Goal: Check status: Check status

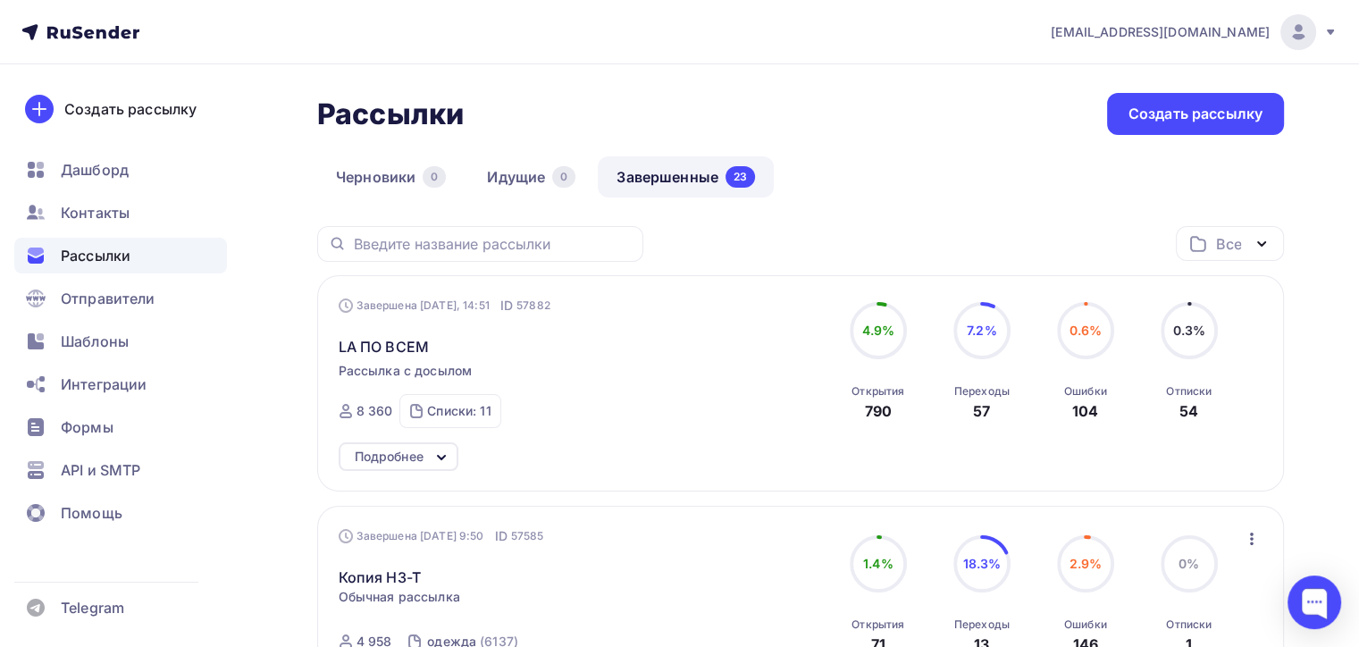
click at [433, 315] on div "LA ПО ВСЕМ" at bounding box center [542, 335] width 407 height 43
click at [411, 336] on span "LA ПО ВСЕМ" at bounding box center [384, 346] width 90 height 21
click at [393, 345] on span "LA ПО ВСЕМ" at bounding box center [384, 346] width 90 height 21
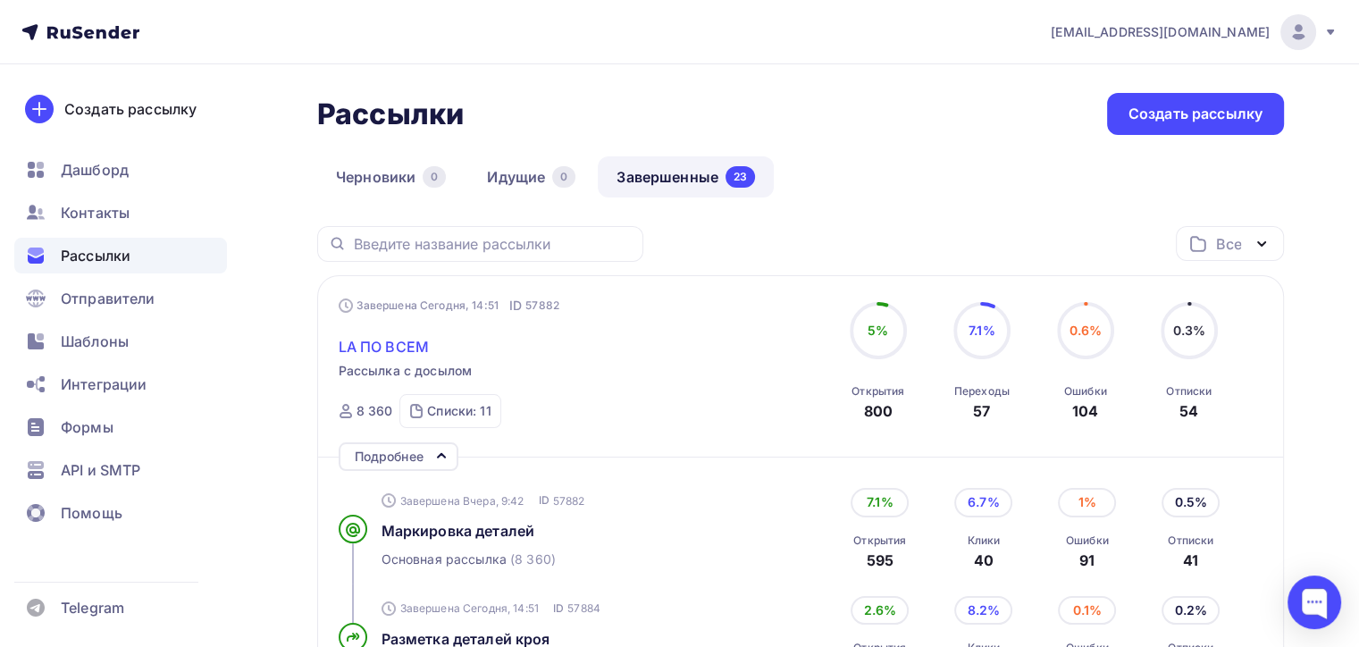
click at [396, 340] on span "LA ПО ВСЕМ" at bounding box center [384, 346] width 90 height 21
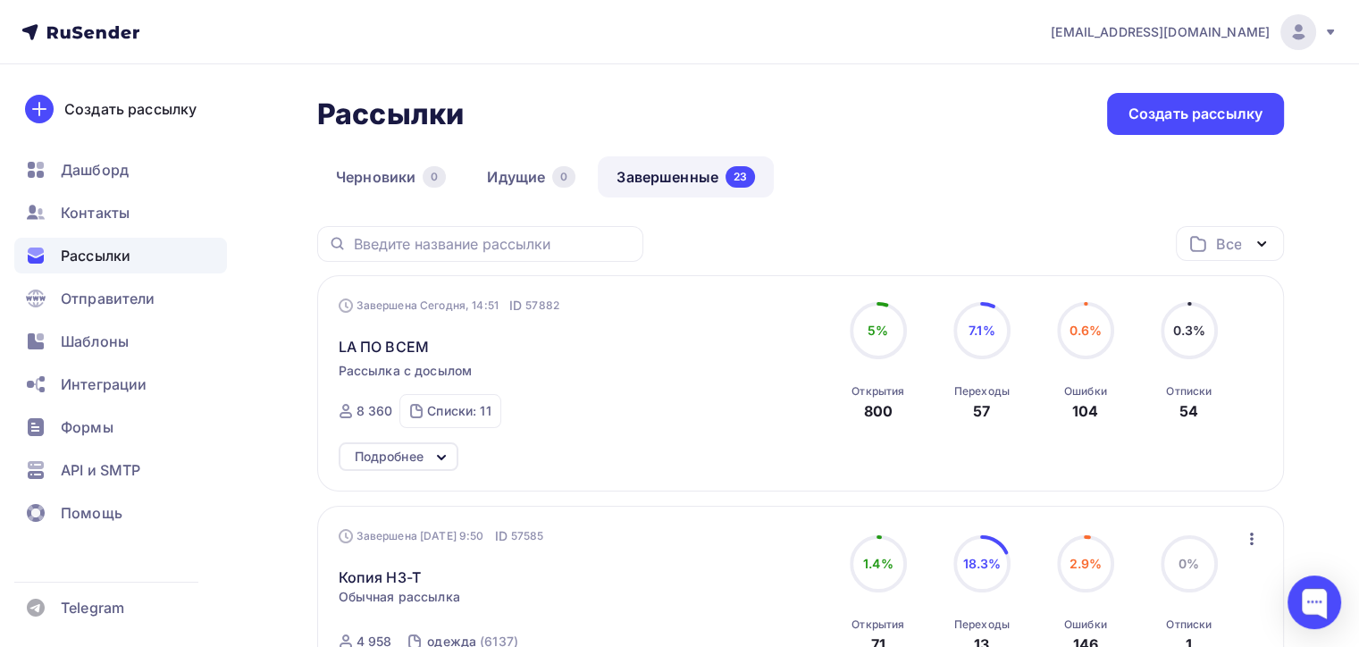
click at [385, 331] on div "LA ПО ВСЕМ" at bounding box center [542, 335] width 407 height 43
click at [389, 336] on span "LA ПО ВСЕМ" at bounding box center [384, 346] width 90 height 21
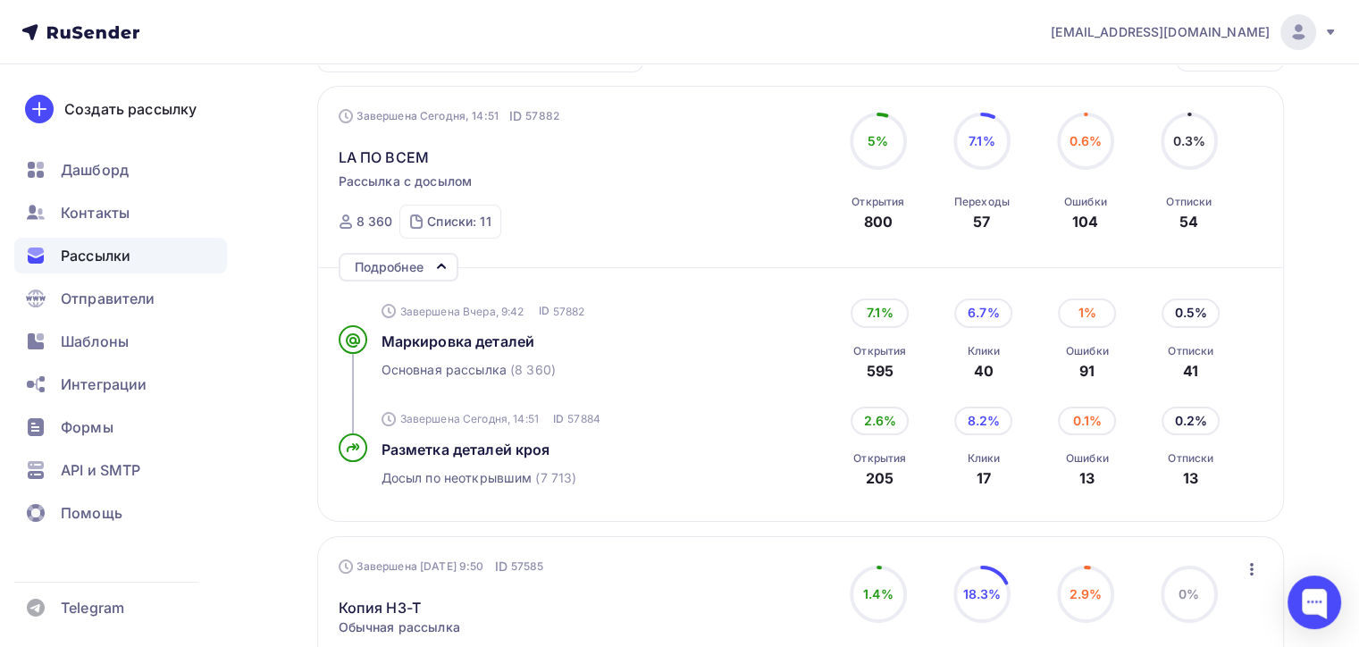
scroll to position [447, 0]
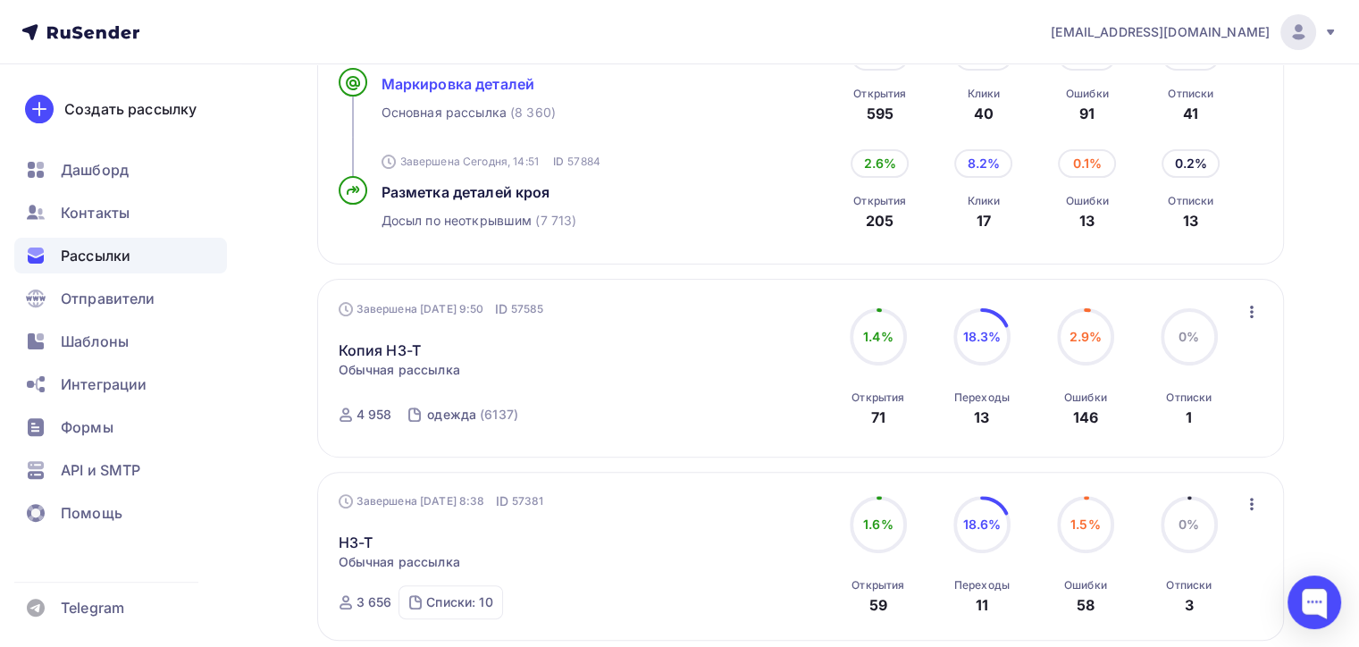
click at [465, 85] on span "Маркировка деталей" at bounding box center [458, 84] width 154 height 18
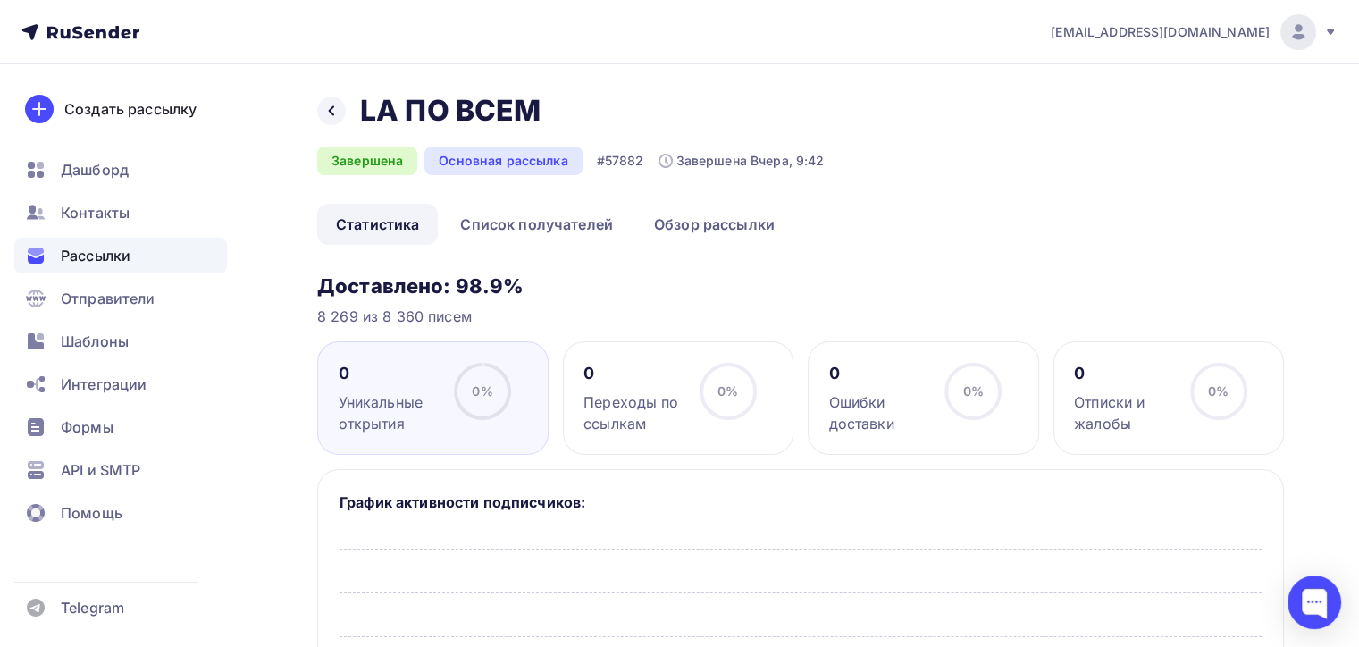
click at [0, 0] on div at bounding box center [0, 0] width 0 height 0
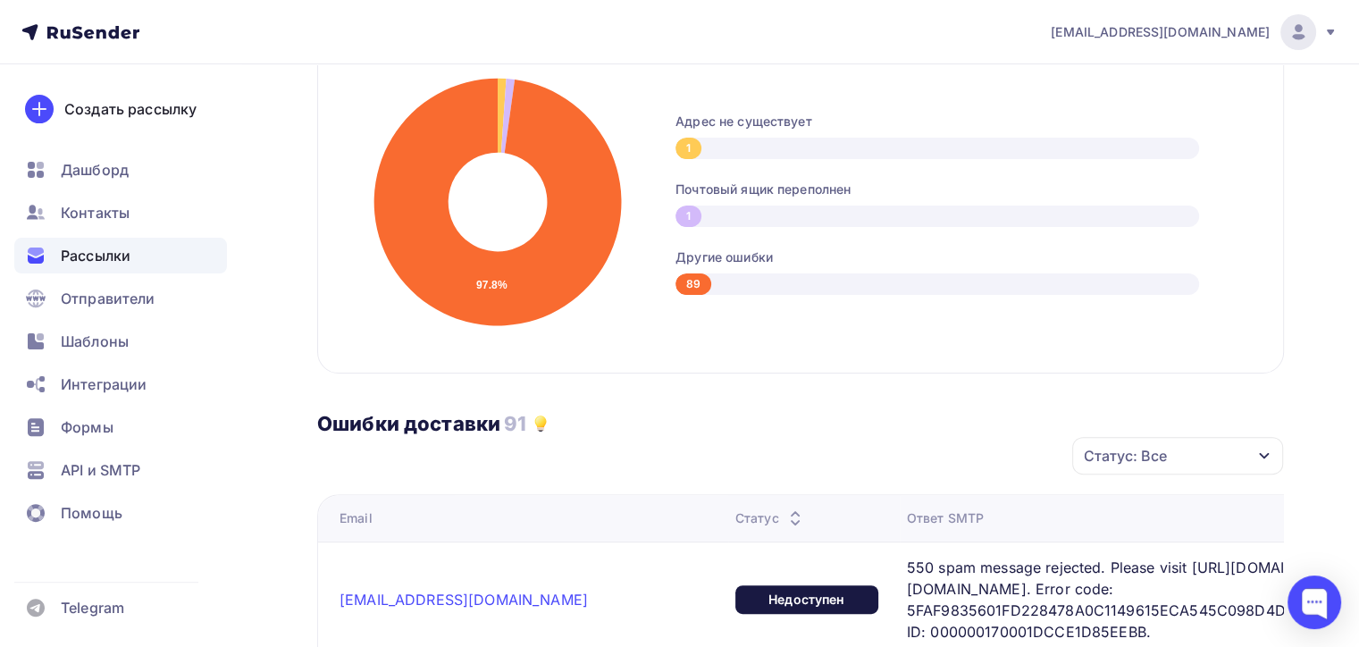
scroll to position [179, 0]
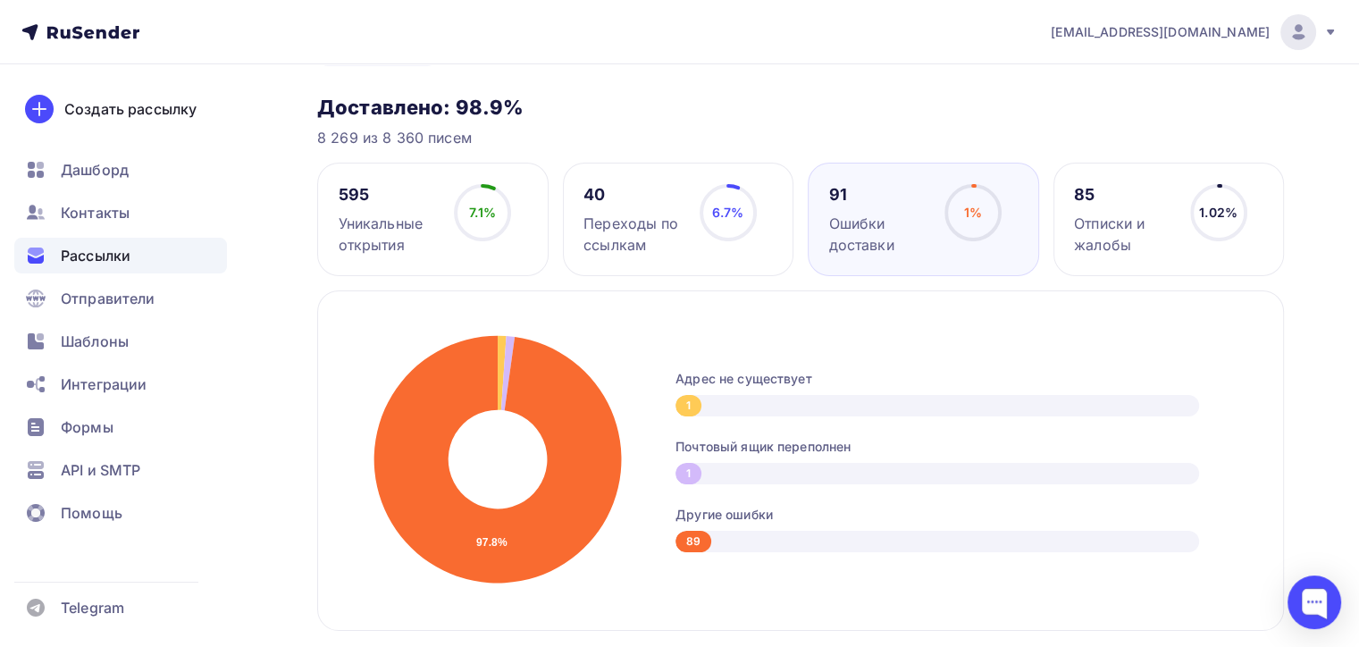
click at [766, 182] on div "40 Переходы по ссылкам 6.7% 6.7%" at bounding box center [678, 219] width 231 height 113
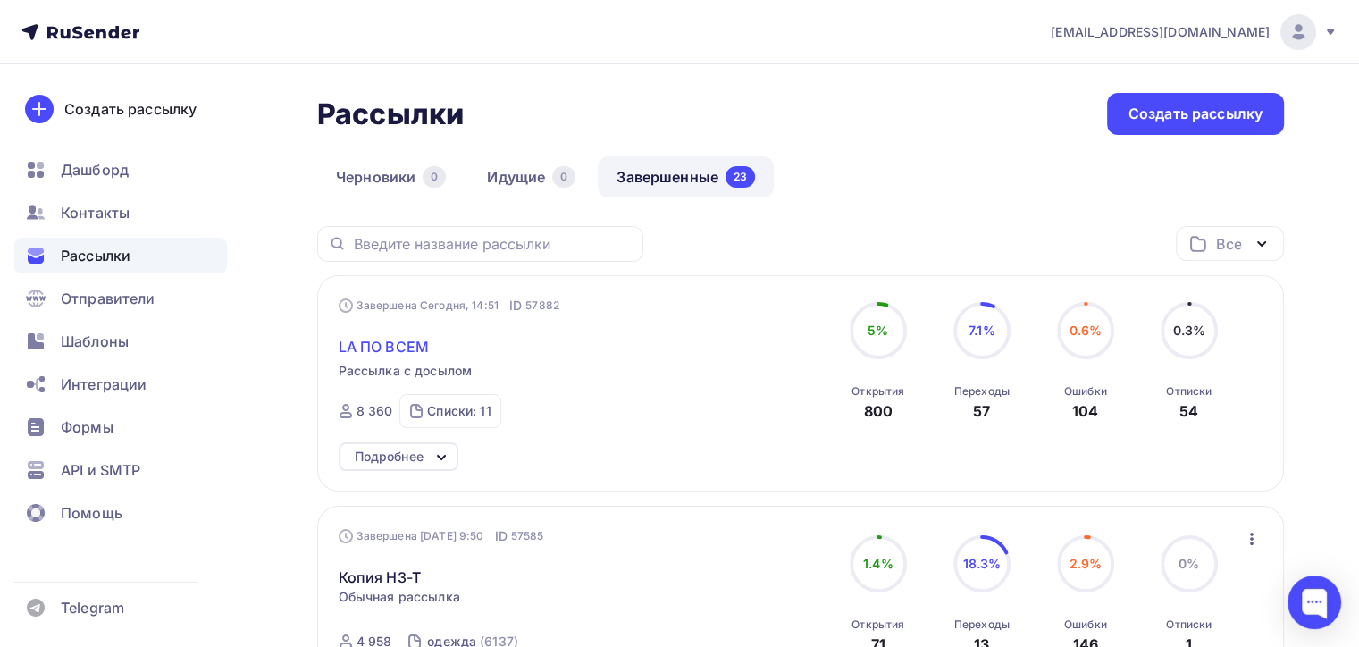
click at [404, 351] on span "LA ПО ВСЕМ" at bounding box center [384, 346] width 90 height 21
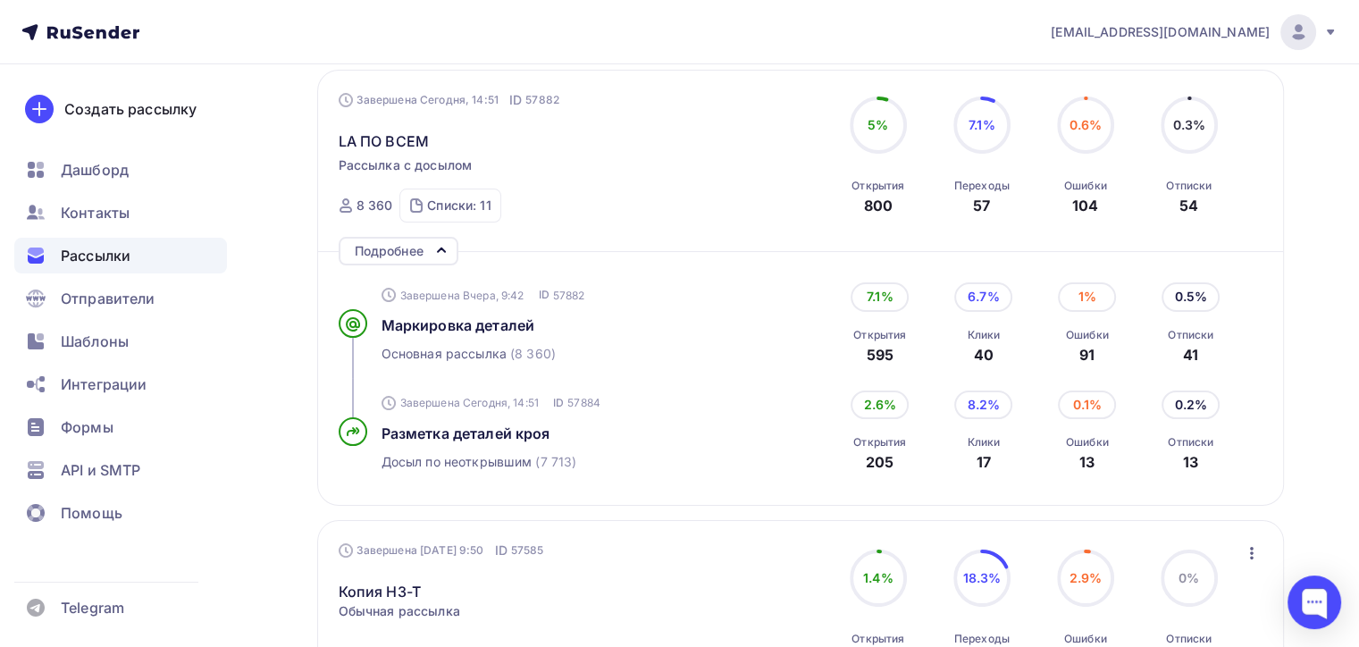
scroll to position [179, 0]
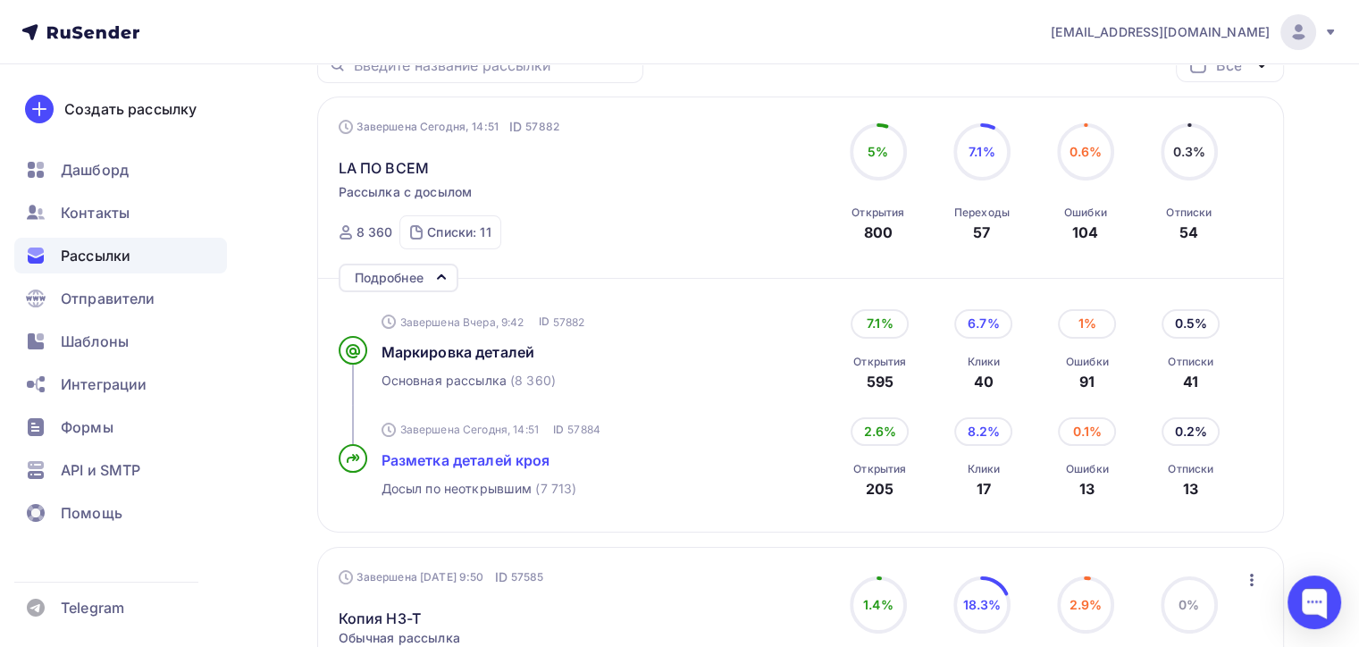
click at [519, 466] on span "Разметка деталей кроя" at bounding box center [465, 460] width 169 height 18
click at [482, 469] on div "Завершена Сегодня, 14:51 ID 57884 Разметка деталей кроя Досыл по неоткрывшим (7…" at bounding box center [584, 458] width 407 height 107
click at [484, 468] on div "Разметка деталей кроя" at bounding box center [567, 459] width 372 height 21
click at [498, 454] on span "Разметка деталей кроя" at bounding box center [465, 460] width 169 height 18
click at [504, 455] on span "Разметка деталей кроя" at bounding box center [465, 460] width 169 height 18
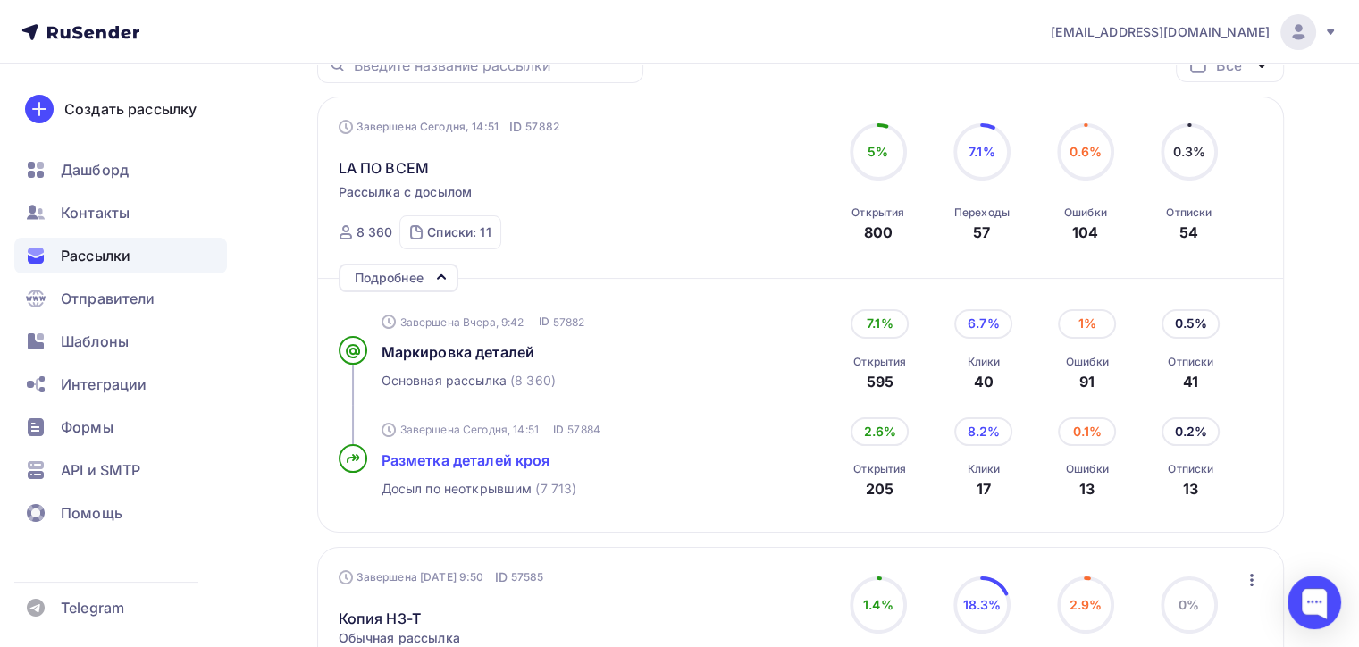
click at [514, 464] on span "Разметка деталей кроя" at bounding box center [465, 460] width 169 height 18
click at [428, 459] on span "Разметка деталей кроя" at bounding box center [465, 460] width 169 height 18
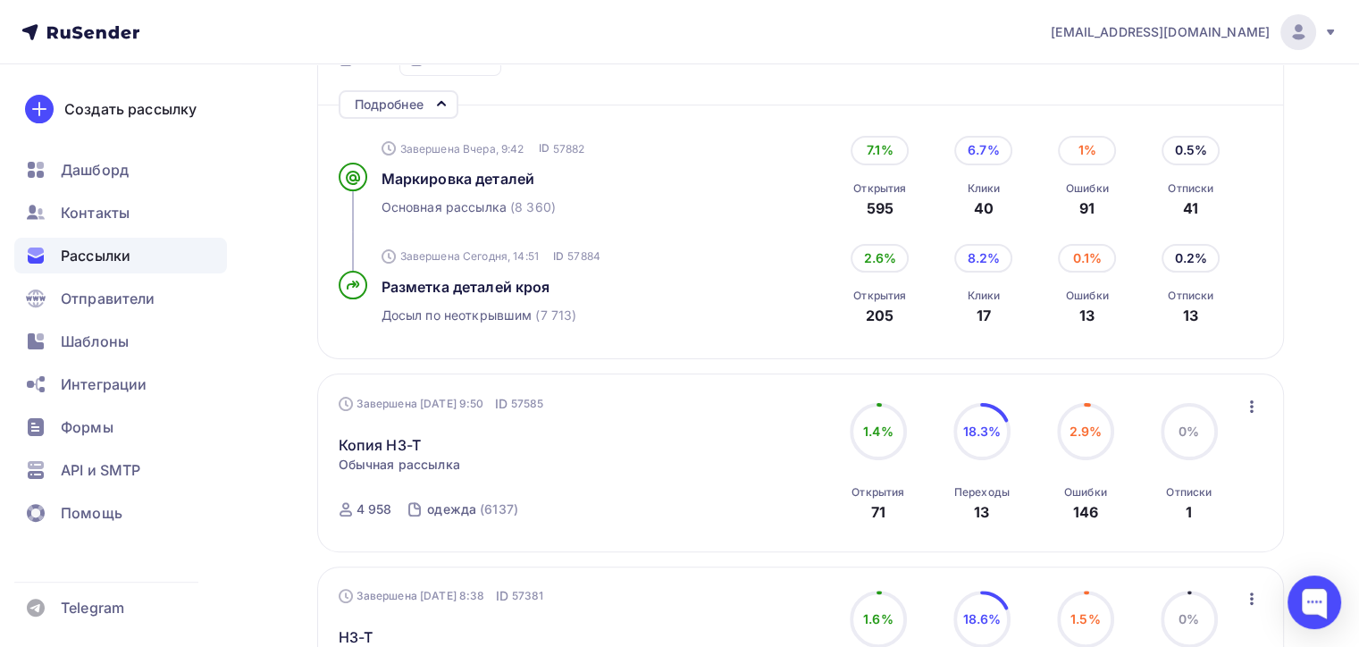
scroll to position [357, 0]
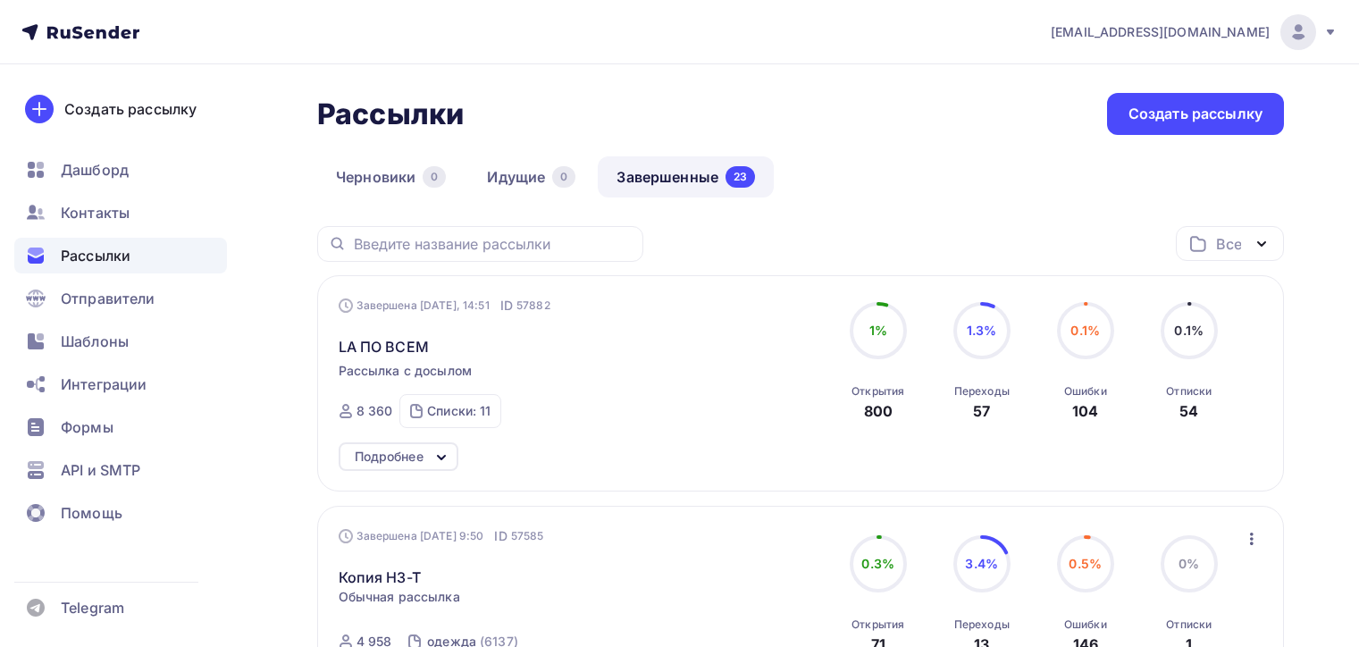
click at [554, 297] on div "Завершена [DATE], 14:51 ID 57882 LA ПО ВСЕМ Рассылка с досылом Завершена [DATE]…" at bounding box center [542, 362] width 407 height 131
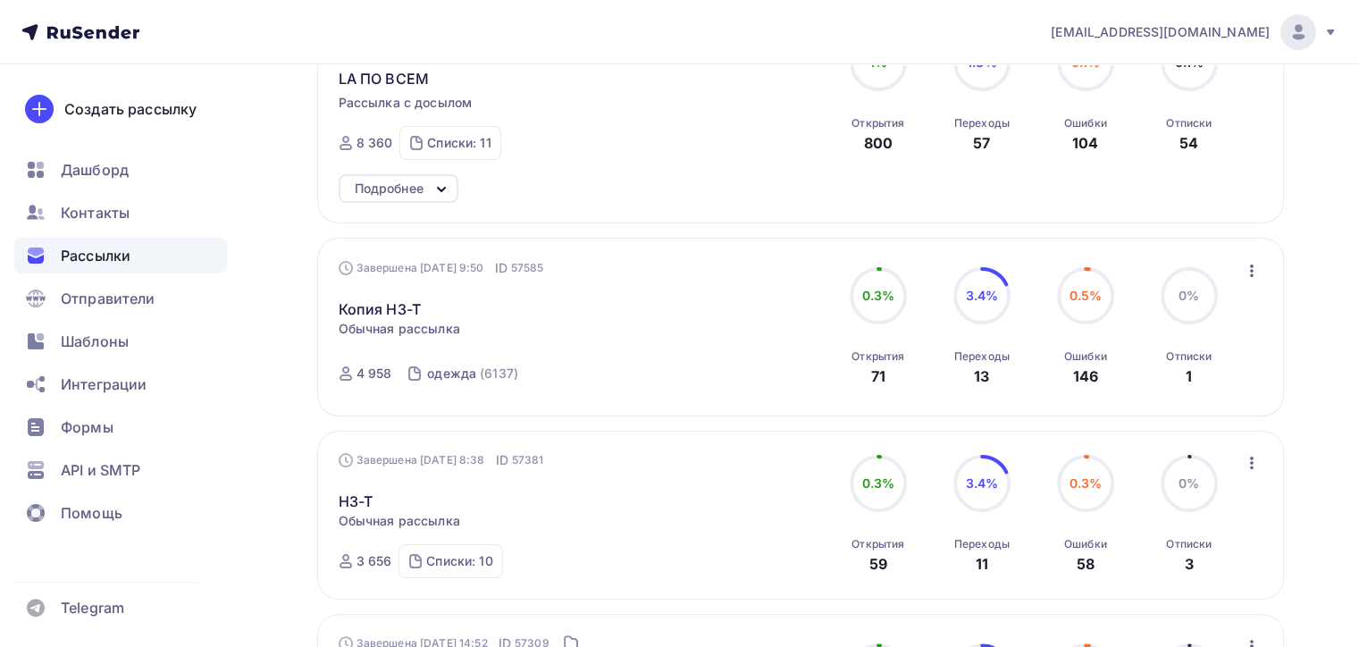
scroll to position [268, 0]
click at [418, 89] on div "Завершена Сегодня, 14:51 ID 57882 LA ПО ВСЕМ Рассылка с досылом Завершена Вчера…" at bounding box center [542, 94] width 407 height 131
click at [413, 79] on span "LA ПО ВСЕМ" at bounding box center [384, 78] width 90 height 21
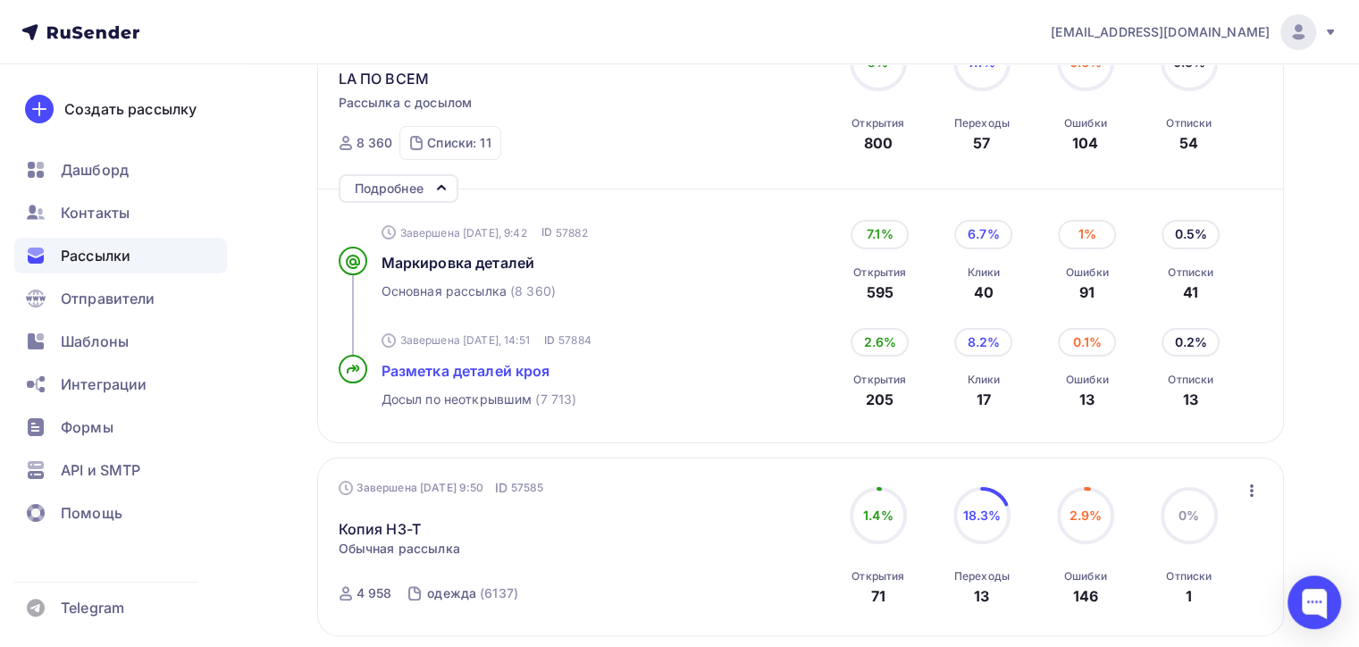
click at [514, 370] on span "Разметка деталей кроя" at bounding box center [465, 371] width 169 height 18
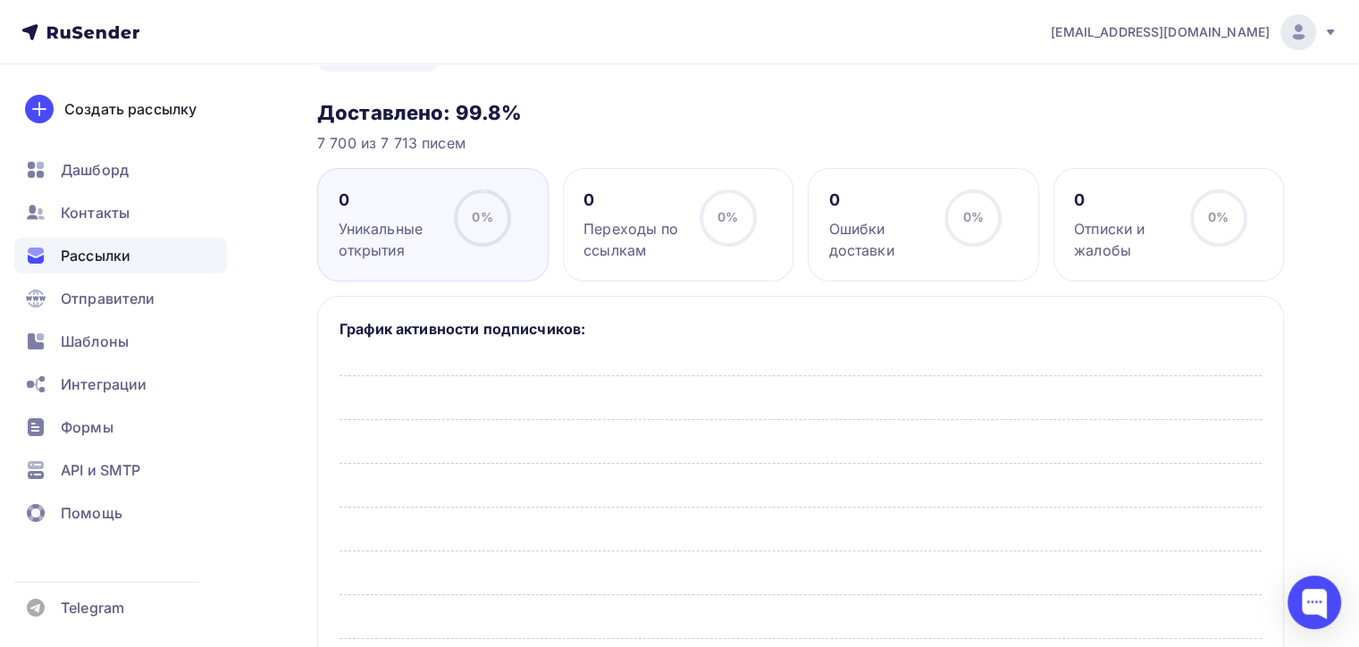
scroll to position [179, 0]
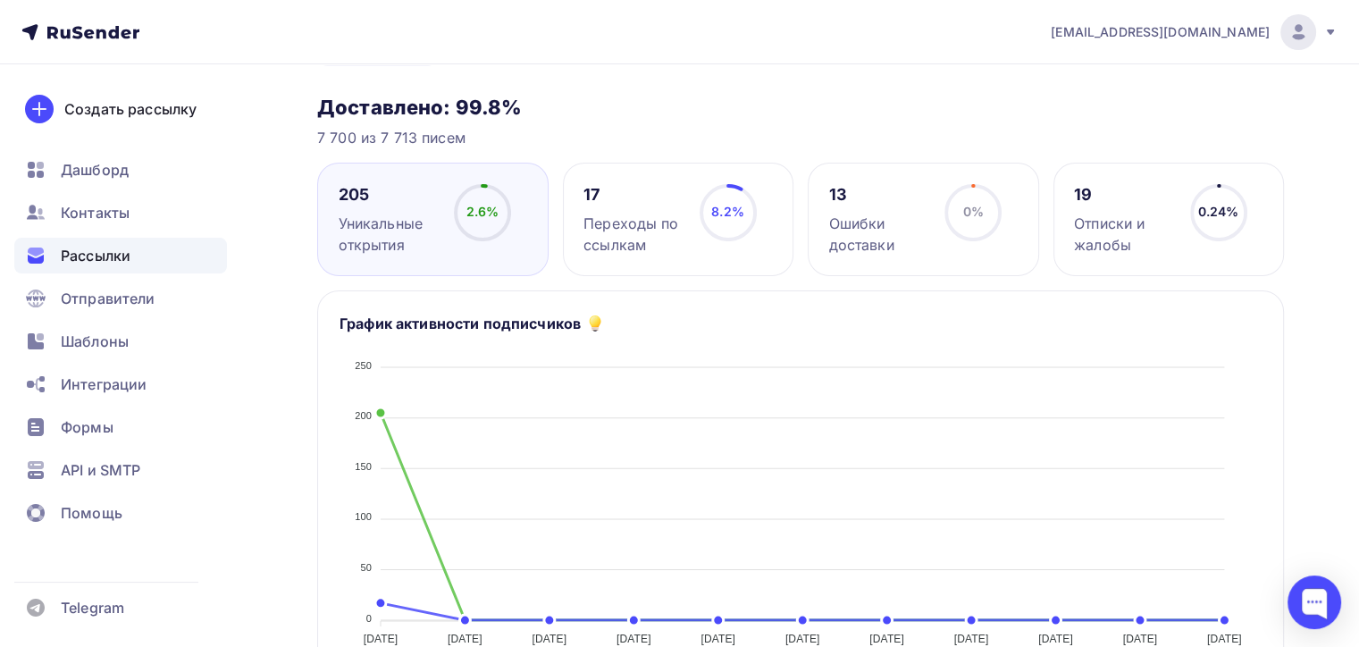
click at [0, 0] on icon at bounding box center [0, 0] width 0 height 0
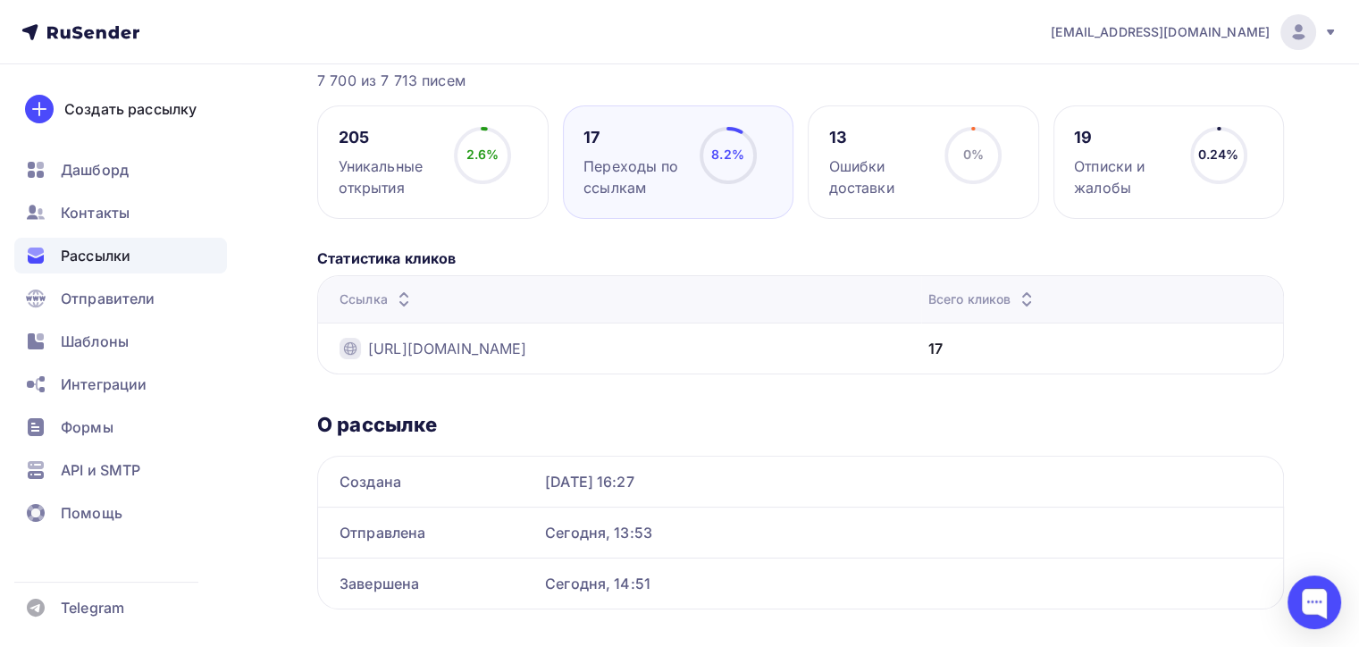
scroll to position [268, 0]
